Goal: Task Accomplishment & Management: Complete application form

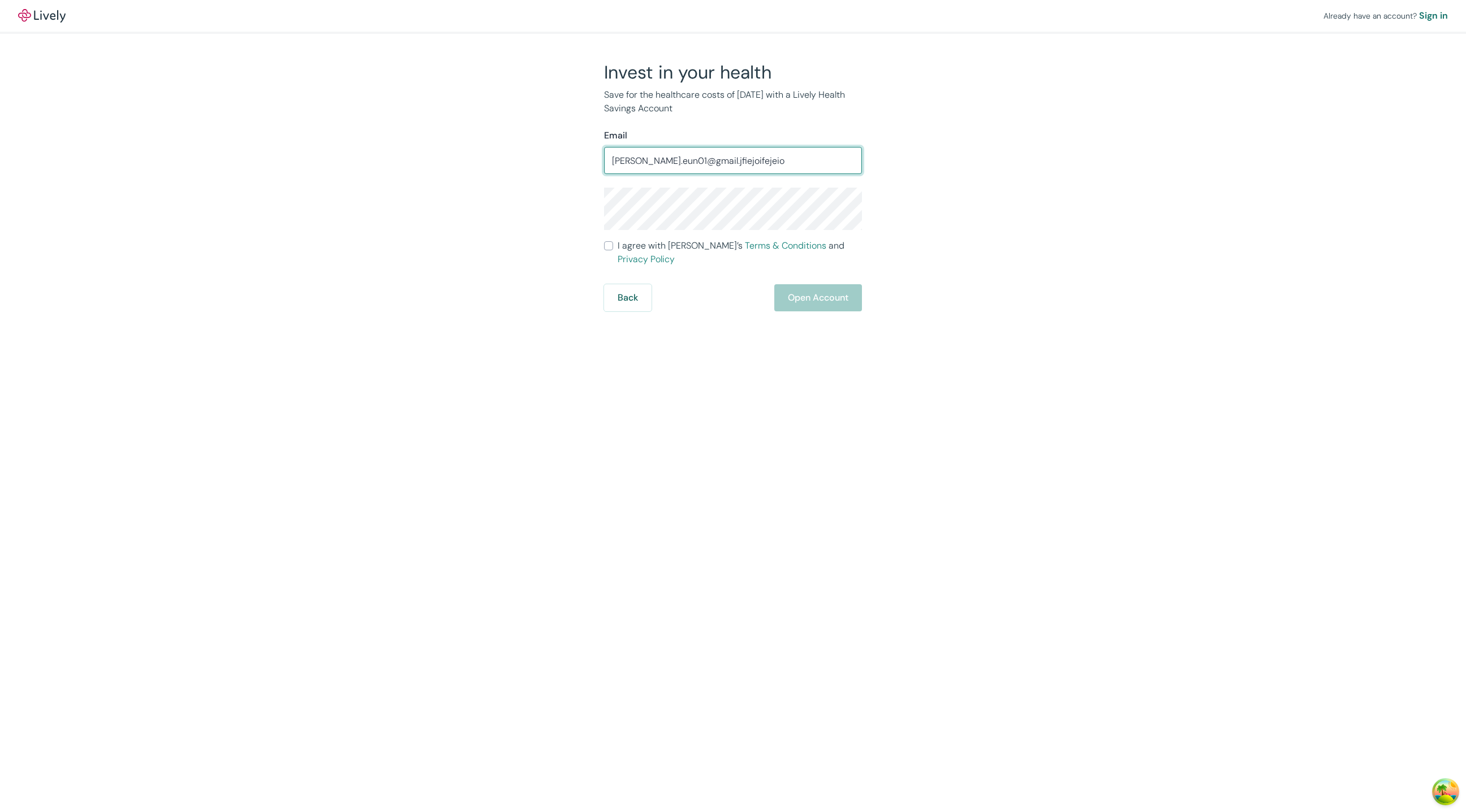
type input "[PERSON_NAME].eun01@gmail.jfiejoifejeio"
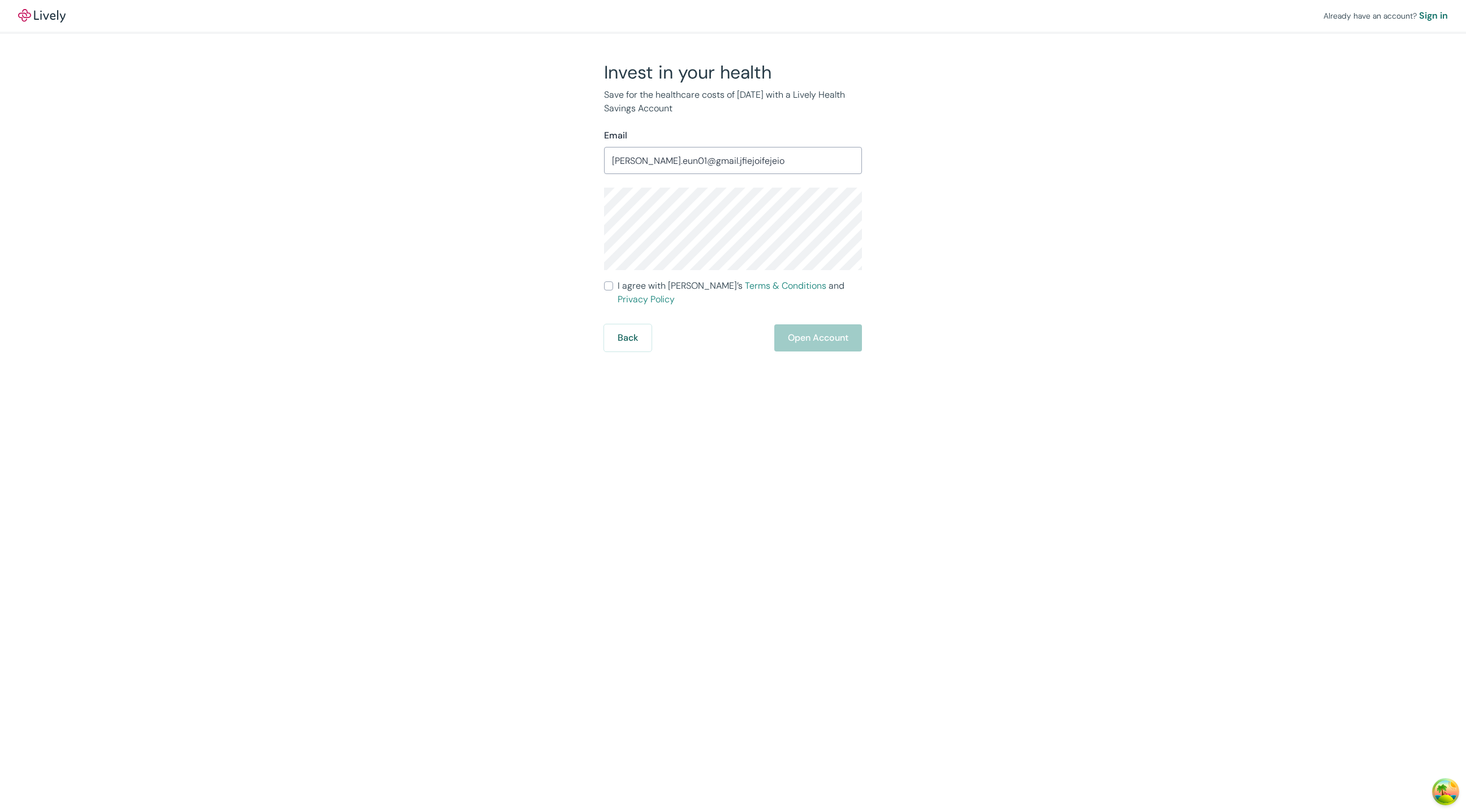
click at [627, 287] on span "I agree with Lively’s Terms & Conditions and Privacy Policy" at bounding box center [740, 293] width 244 height 27
click at [613, 287] on input "I agree with Lively’s Terms & Conditions and Privacy Policy" at bounding box center [608, 285] width 9 height 9
checkbox input "true"
click at [838, 332] on button "Open Account" at bounding box center [818, 338] width 88 height 27
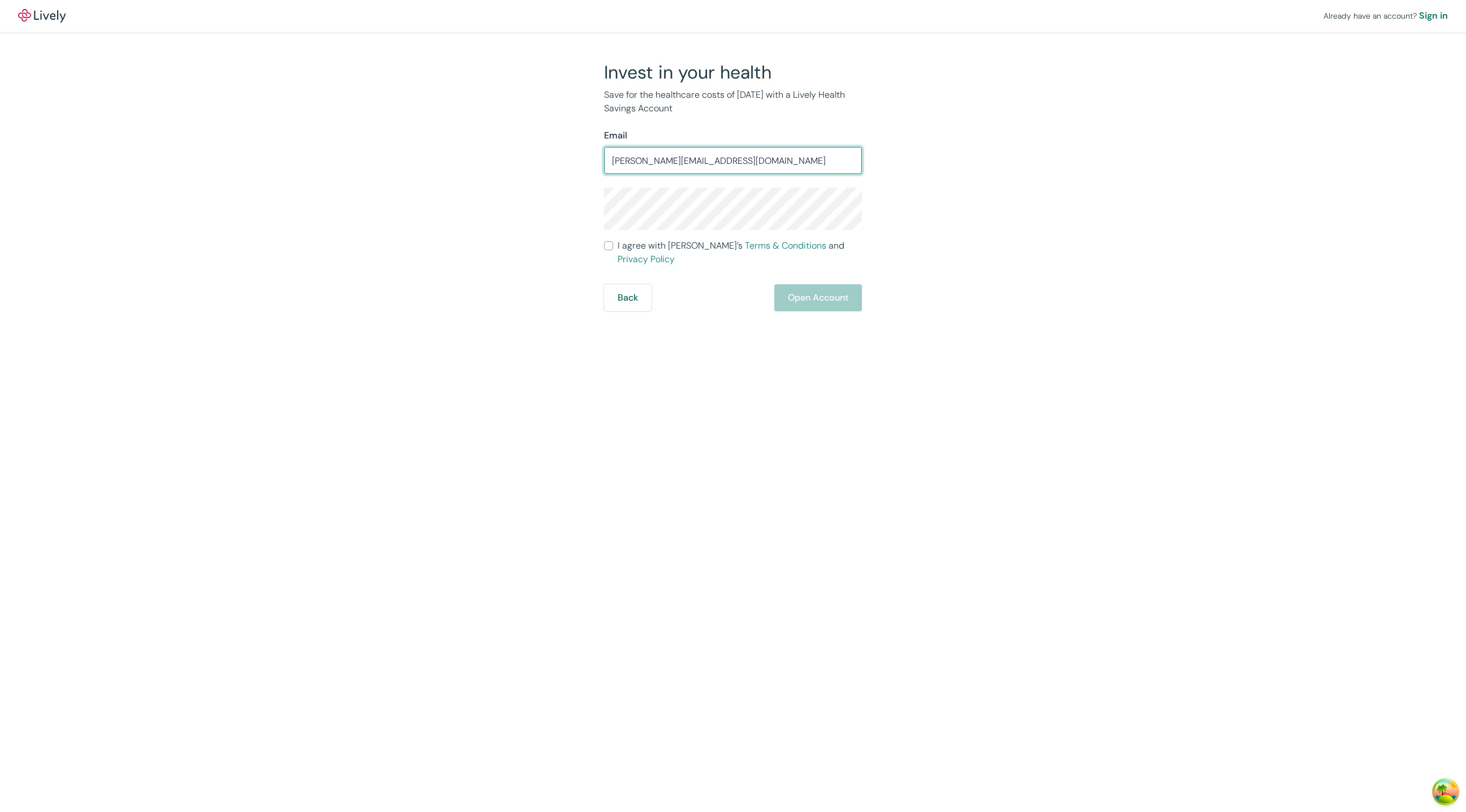
type input "roy.eun01@nestnewAgreement.com"
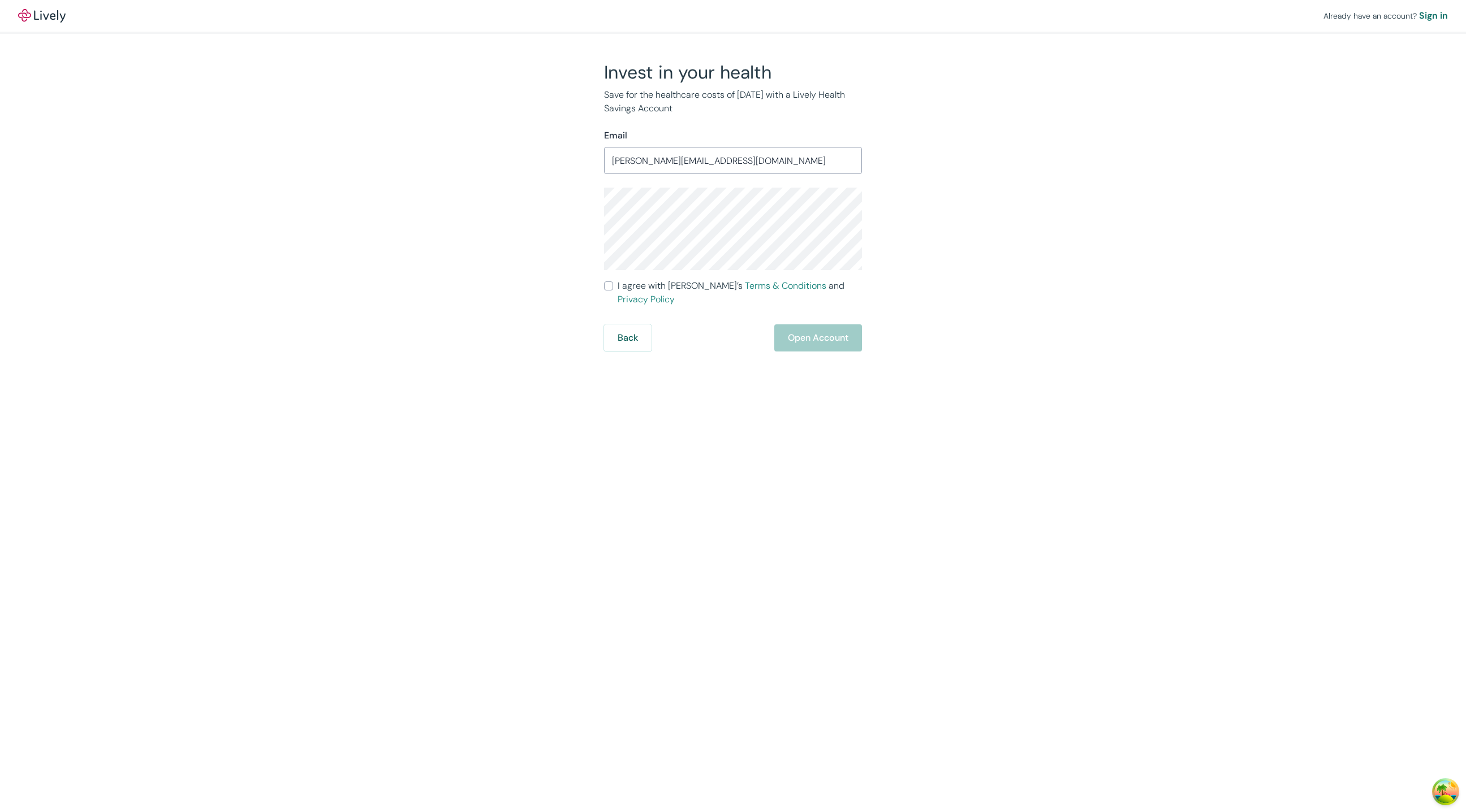
click at [605, 291] on label "I agree with Lively’s Terms & Conditions and Privacy Policy" at bounding box center [733, 293] width 258 height 27
click at [605, 291] on input "I agree with Lively’s Terms & Conditions and Privacy Policy" at bounding box center [608, 285] width 9 height 9
checkbox input "true"
click at [827, 341] on div "Already have an account? Sign in Invest in your health Save for the healthcare …" at bounding box center [733, 406] width 1466 height 812
click at [827, 331] on button "Open Account" at bounding box center [818, 338] width 88 height 27
